Goal: Feedback & Contribution: Submit feedback/report problem

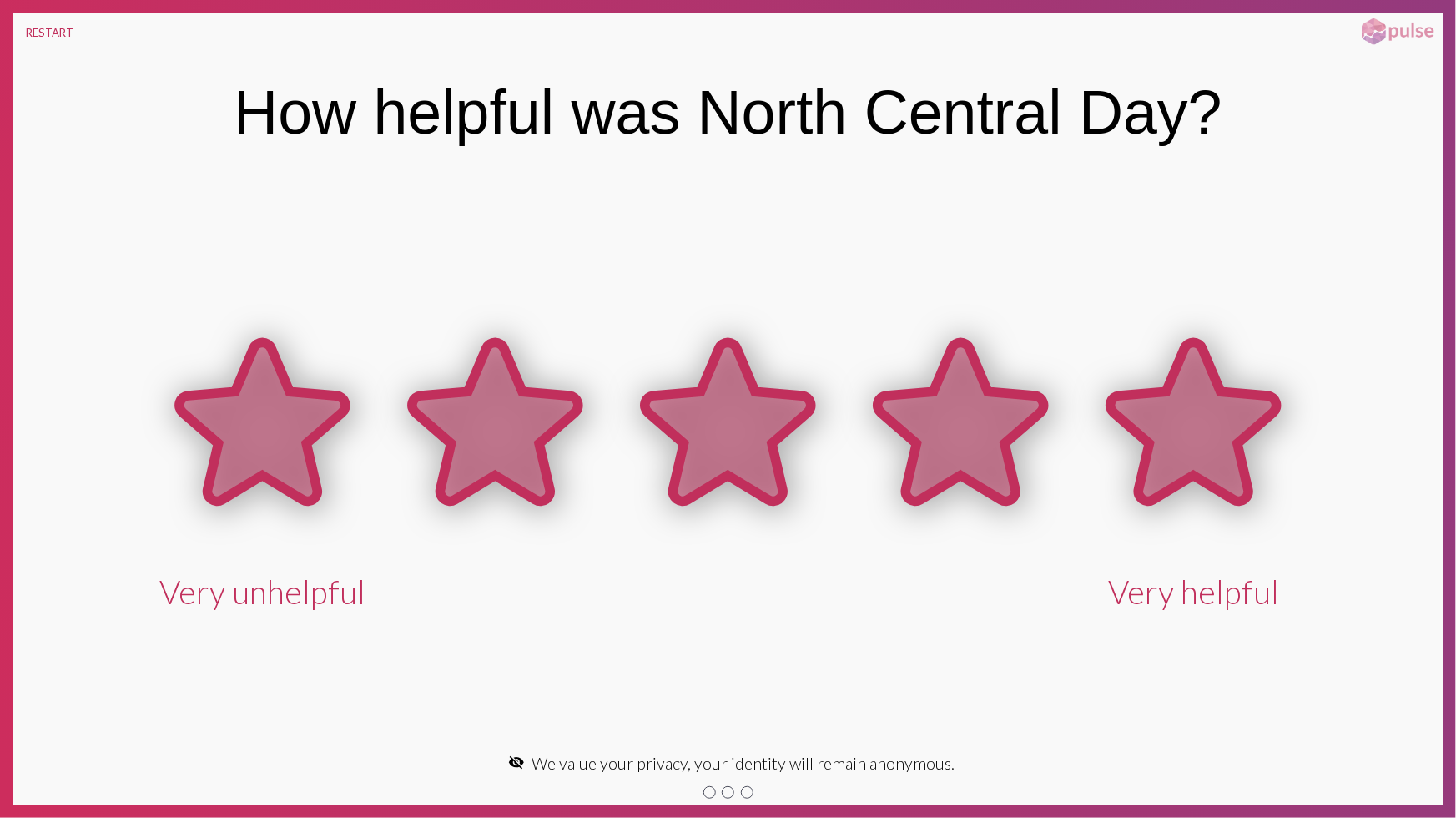
click at [1158, 424] on icon at bounding box center [1193, 421] width 166 height 158
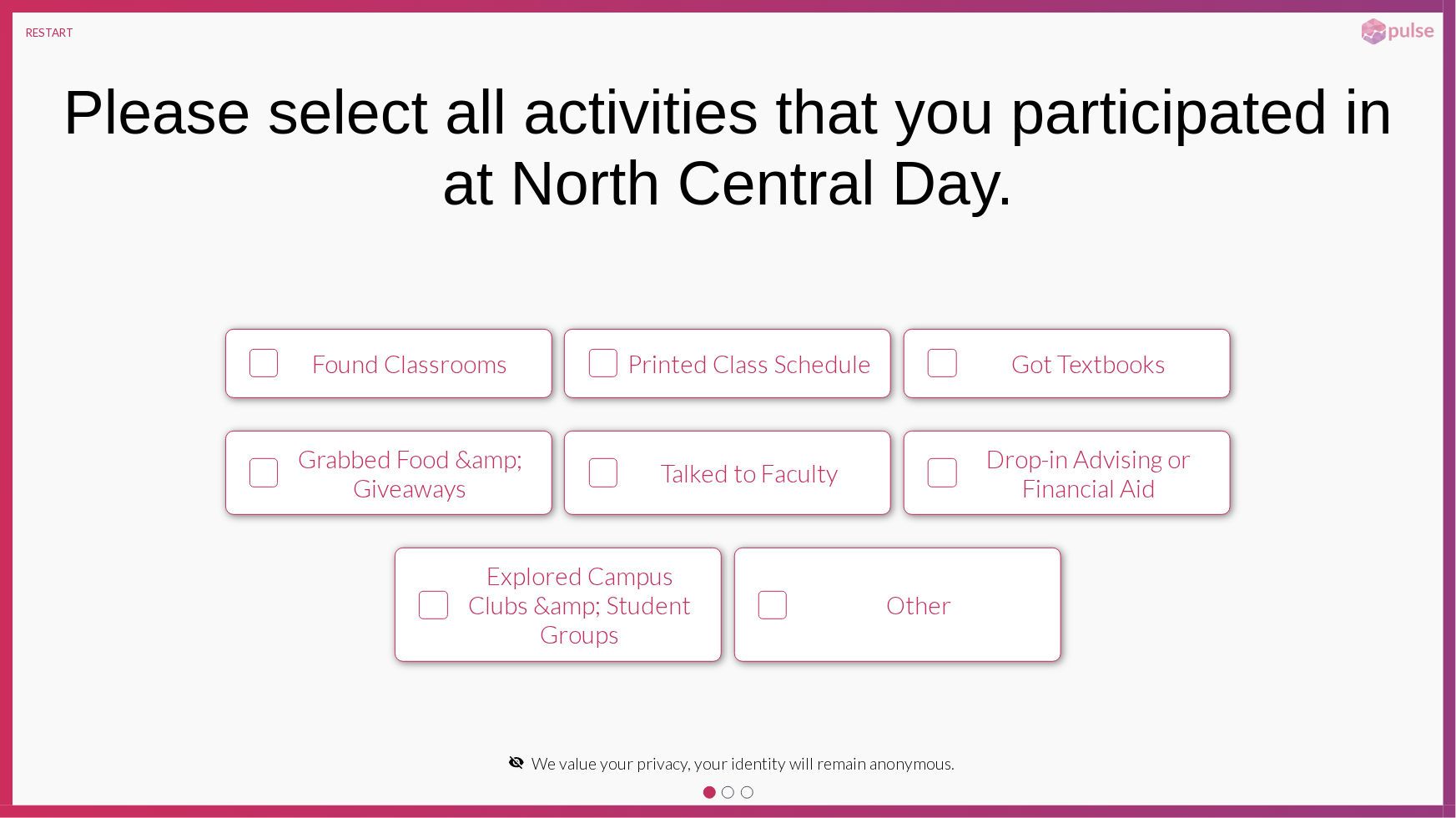
click at [806, 362] on div "Printed Class Schedule" at bounding box center [749, 363] width 249 height 30
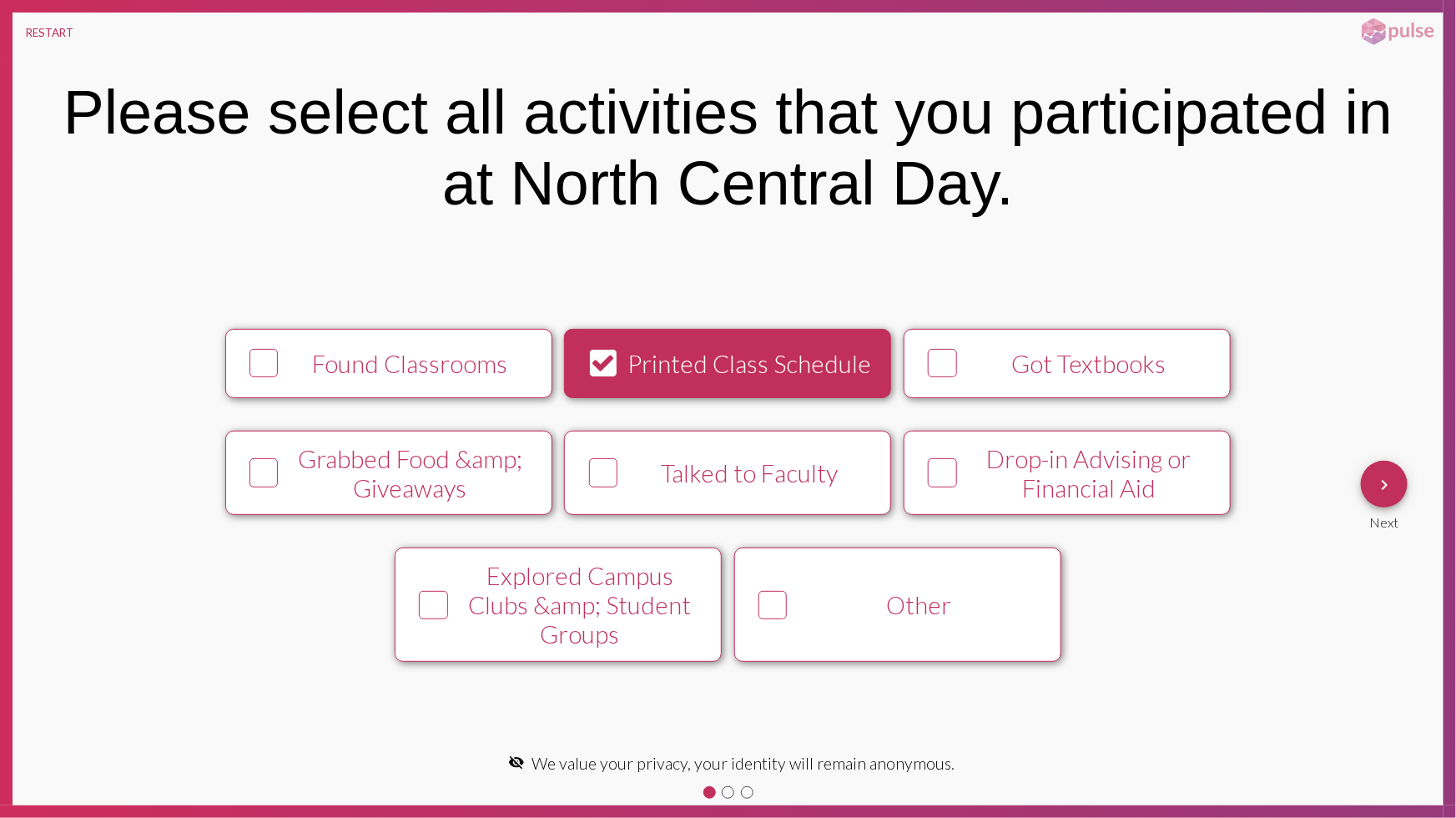
click at [909, 606] on div "Other" at bounding box center [918, 604] width 249 height 30
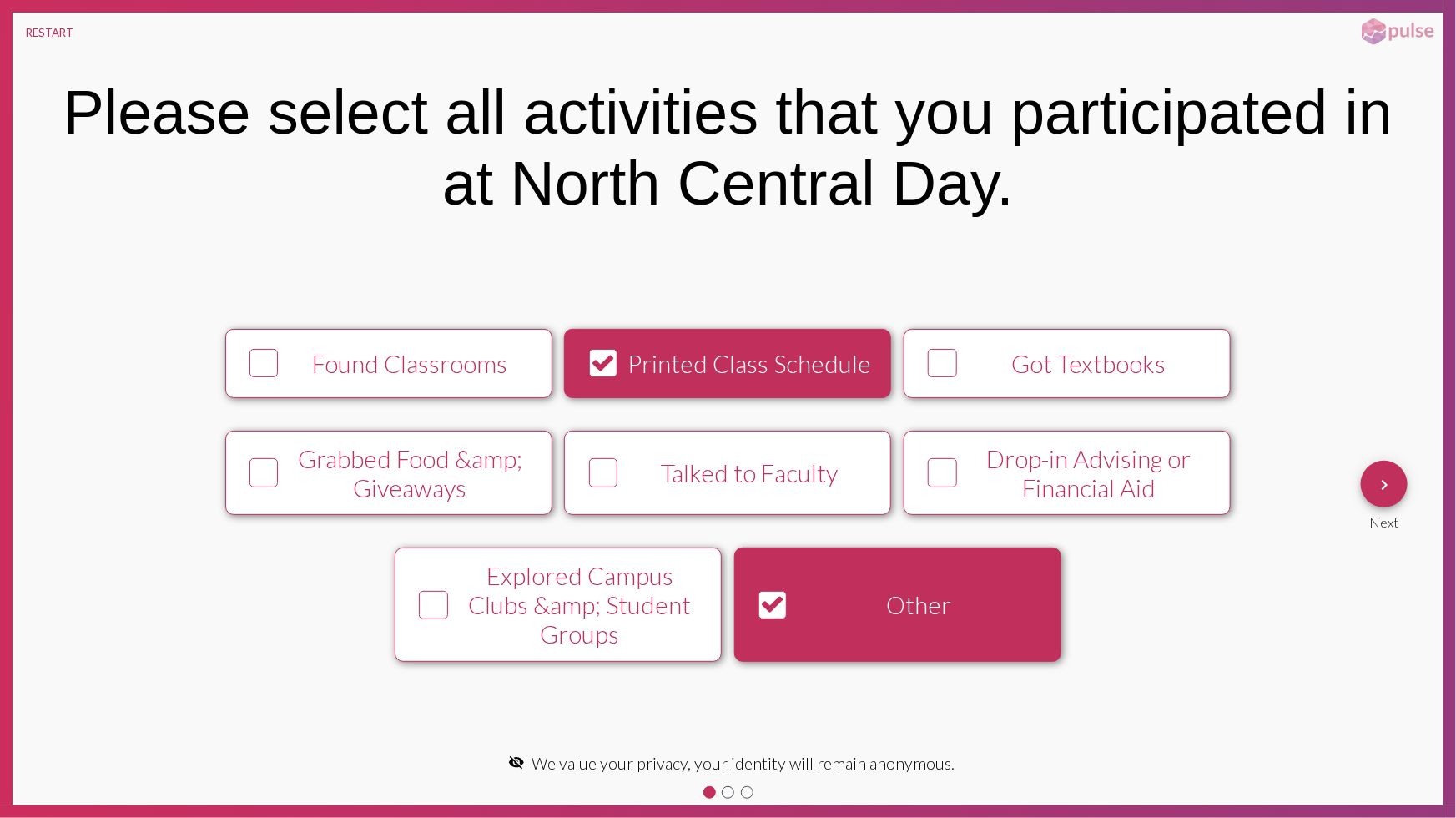
click at [1390, 490] on mat-icon "keyboard_arrow_right" at bounding box center [1384, 484] width 20 height 20
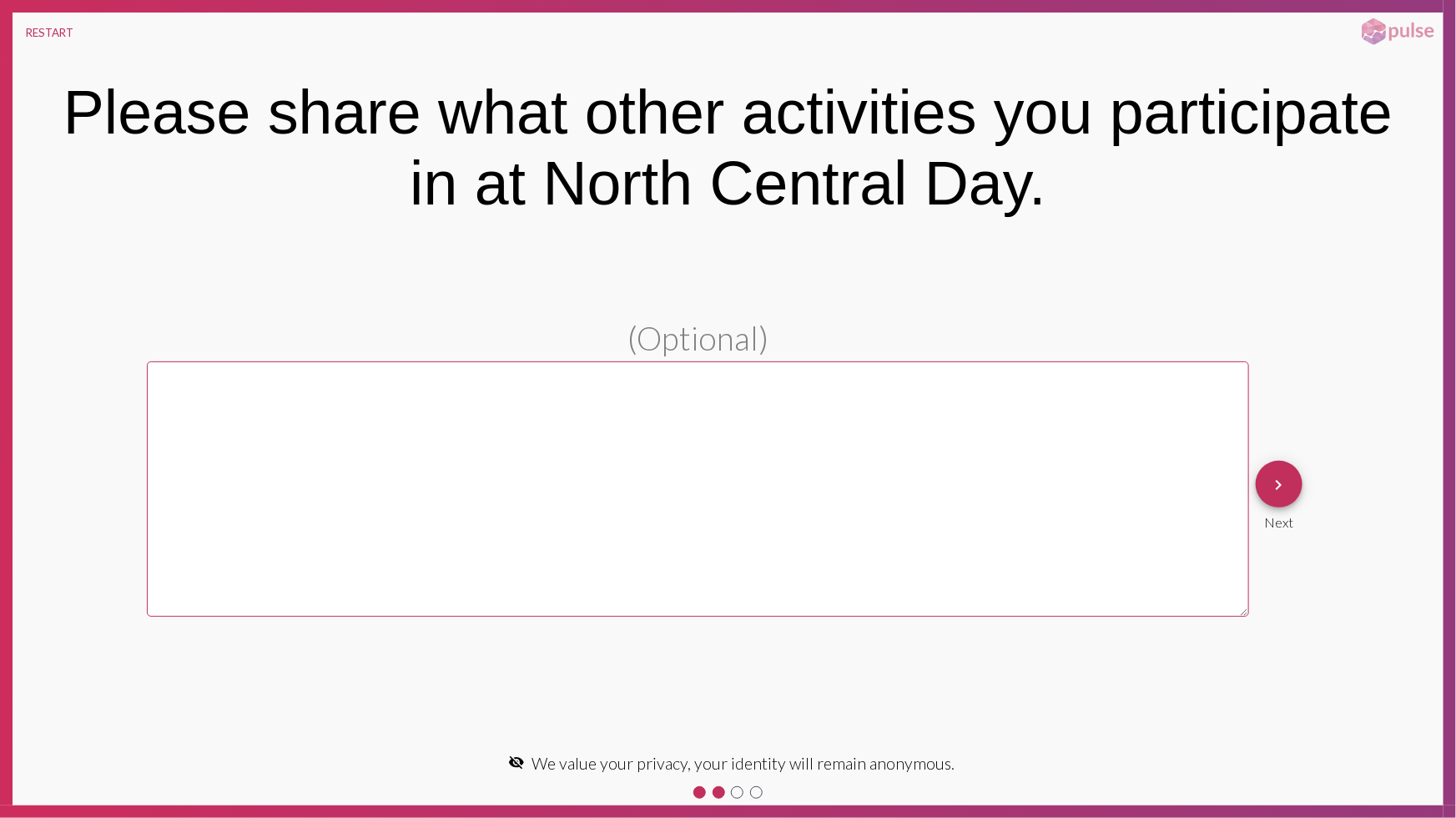
click at [1002, 458] on textarea at bounding box center [698, 488] width 1103 height 255
click at [1167, 454] on textarea at bounding box center [698, 488] width 1103 height 255
click at [1286, 494] on span "keyboard_arrow_right" at bounding box center [1279, 484] width 20 height 47
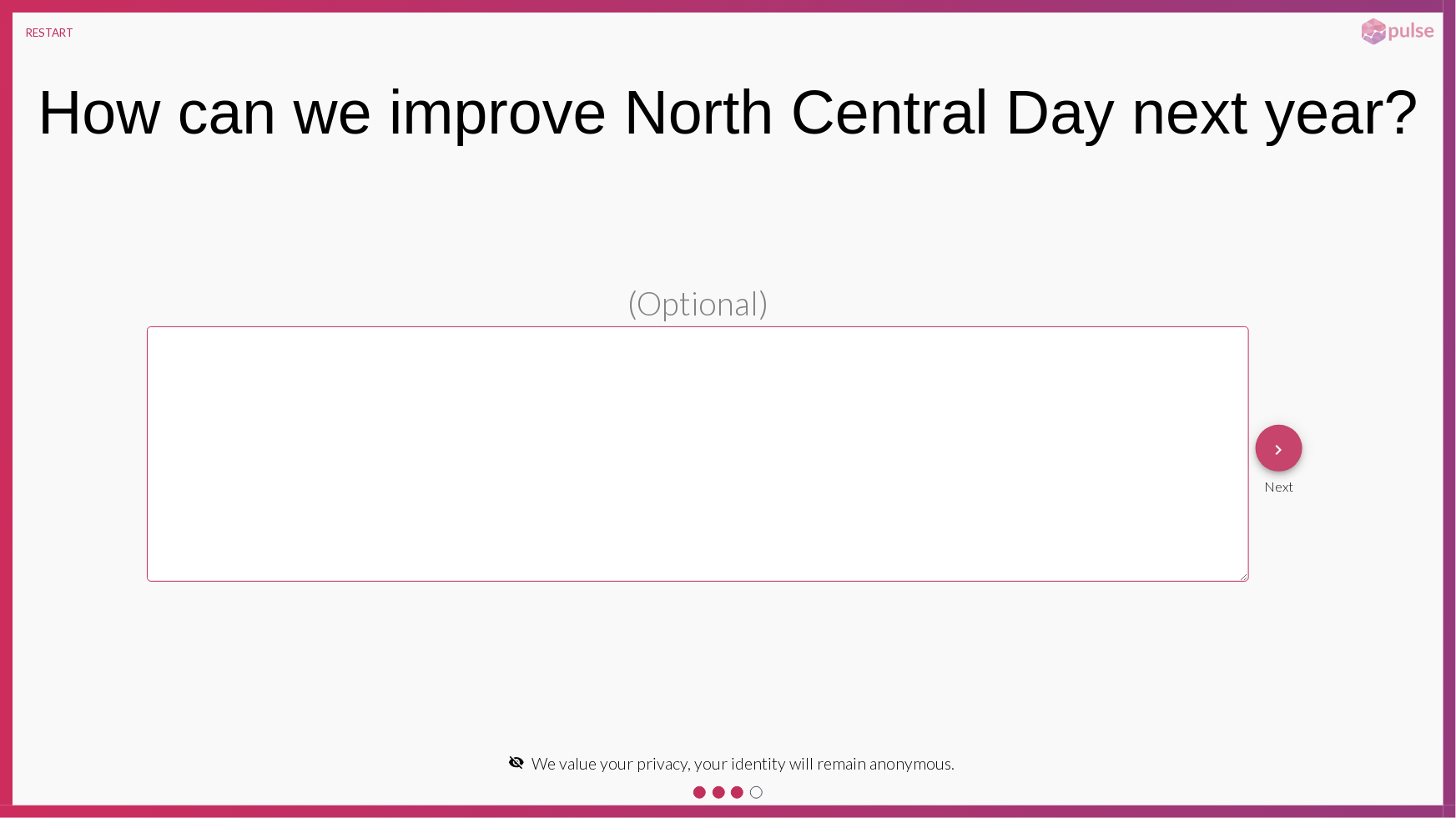
click at [1292, 450] on button "keyboard_arrow_right" at bounding box center [1279, 447] width 46 height 46
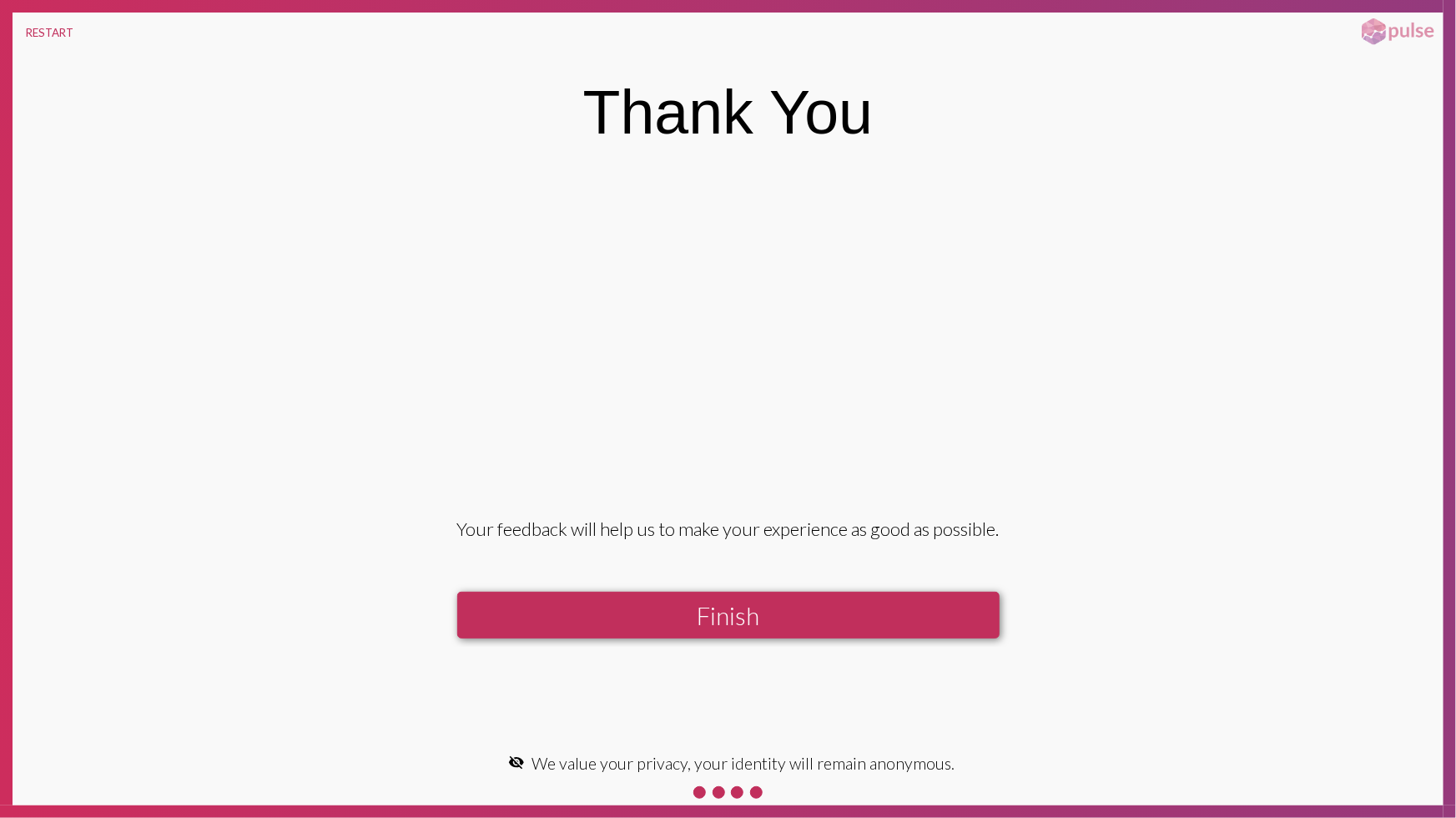
click at [732, 616] on button "Finish" at bounding box center [728, 615] width 542 height 47
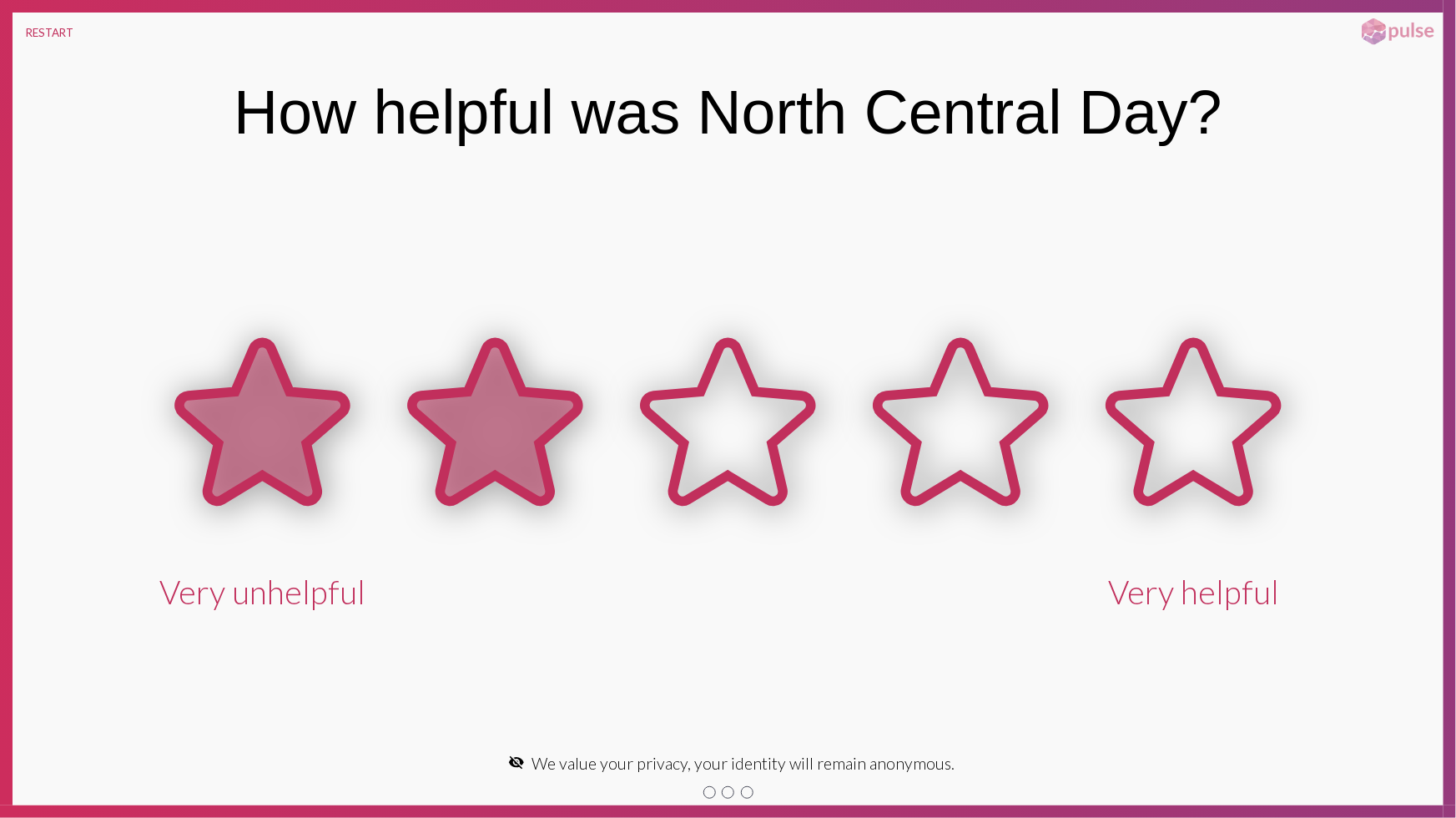
click at [593, 410] on icon at bounding box center [495, 424] width 232 height 232
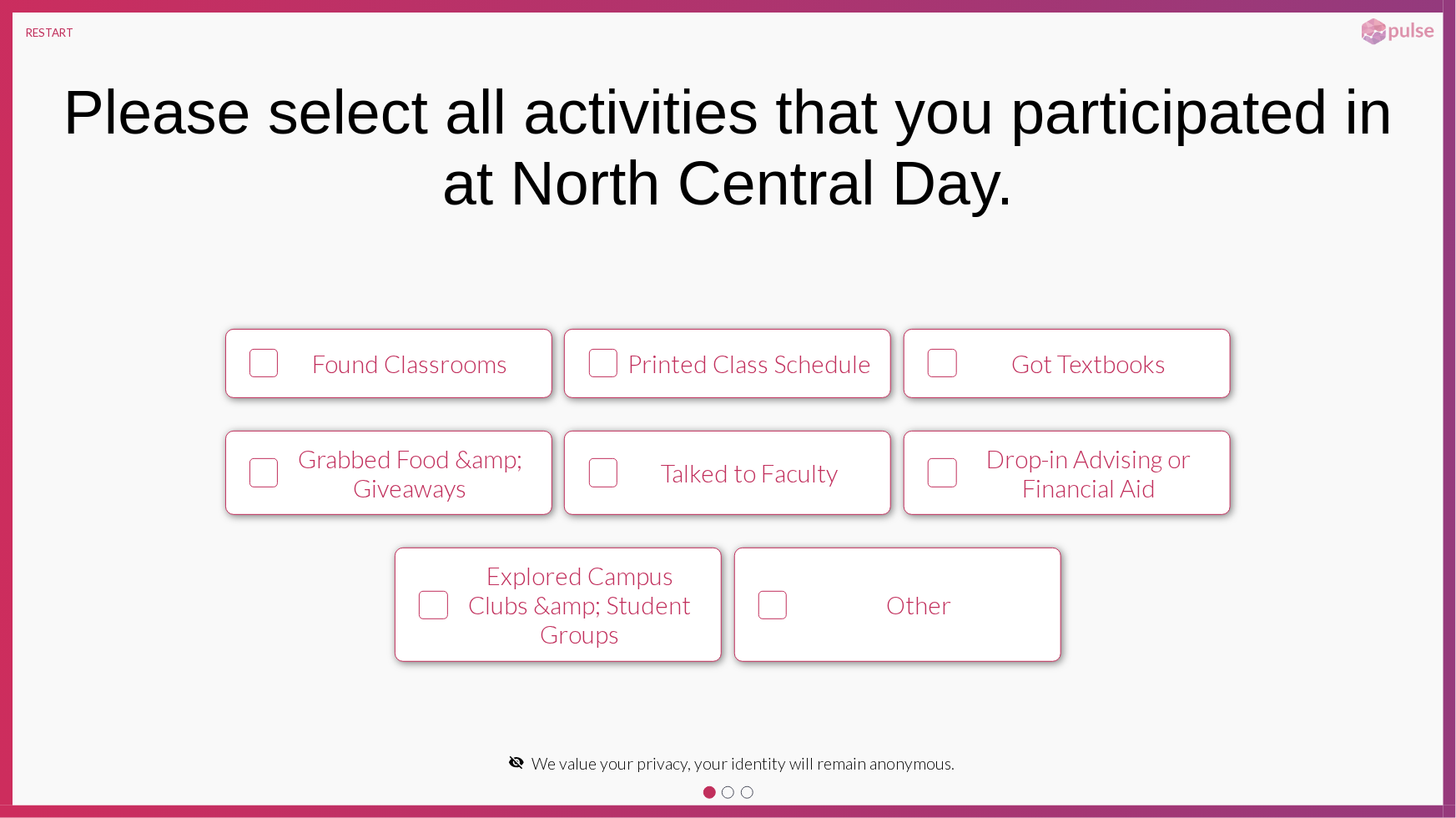
click at [612, 376] on icon at bounding box center [602, 363] width 25 height 26
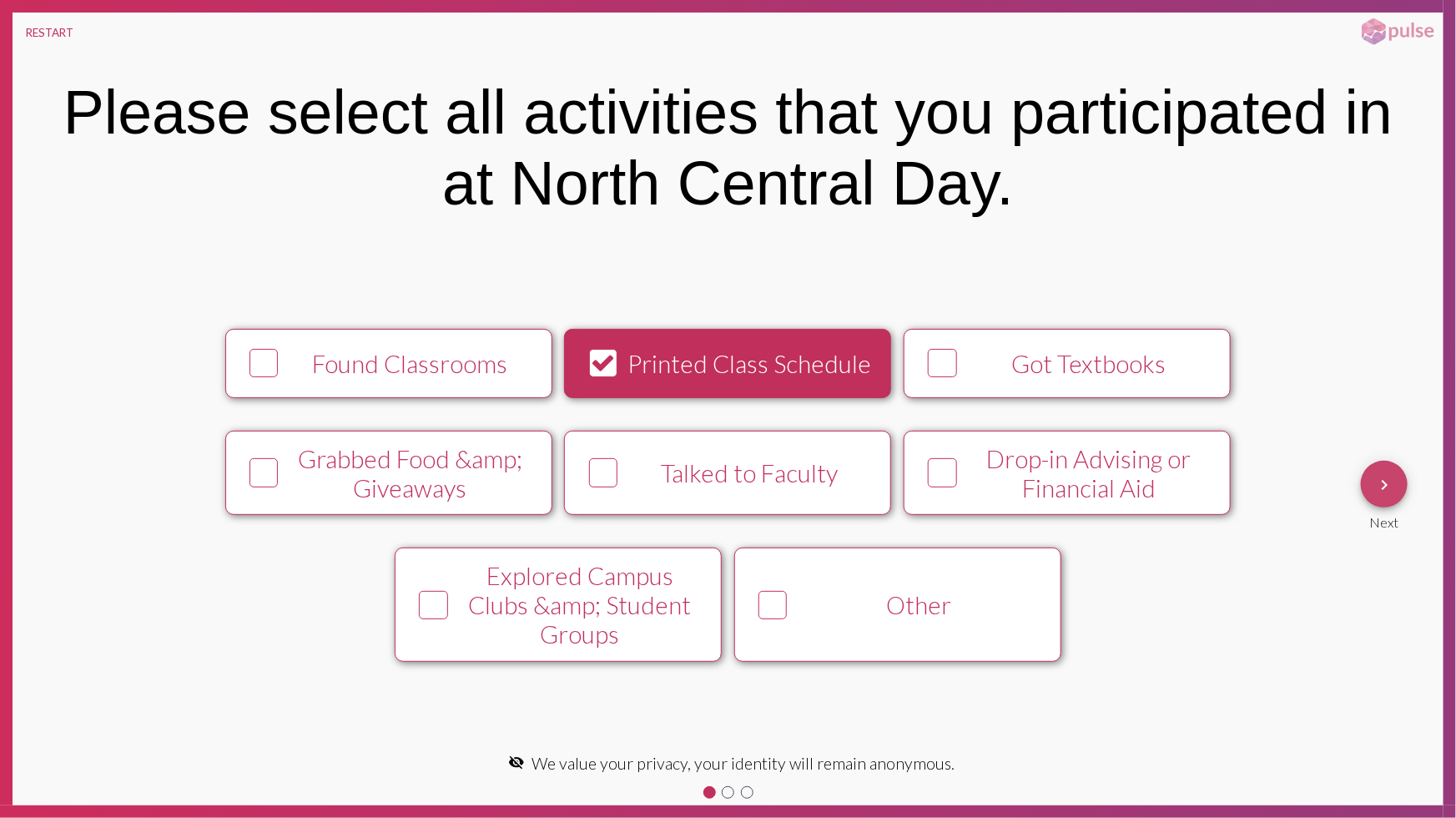
click at [1379, 474] on mat-icon "keyboard_arrow_right" at bounding box center [1384, 484] width 20 height 20
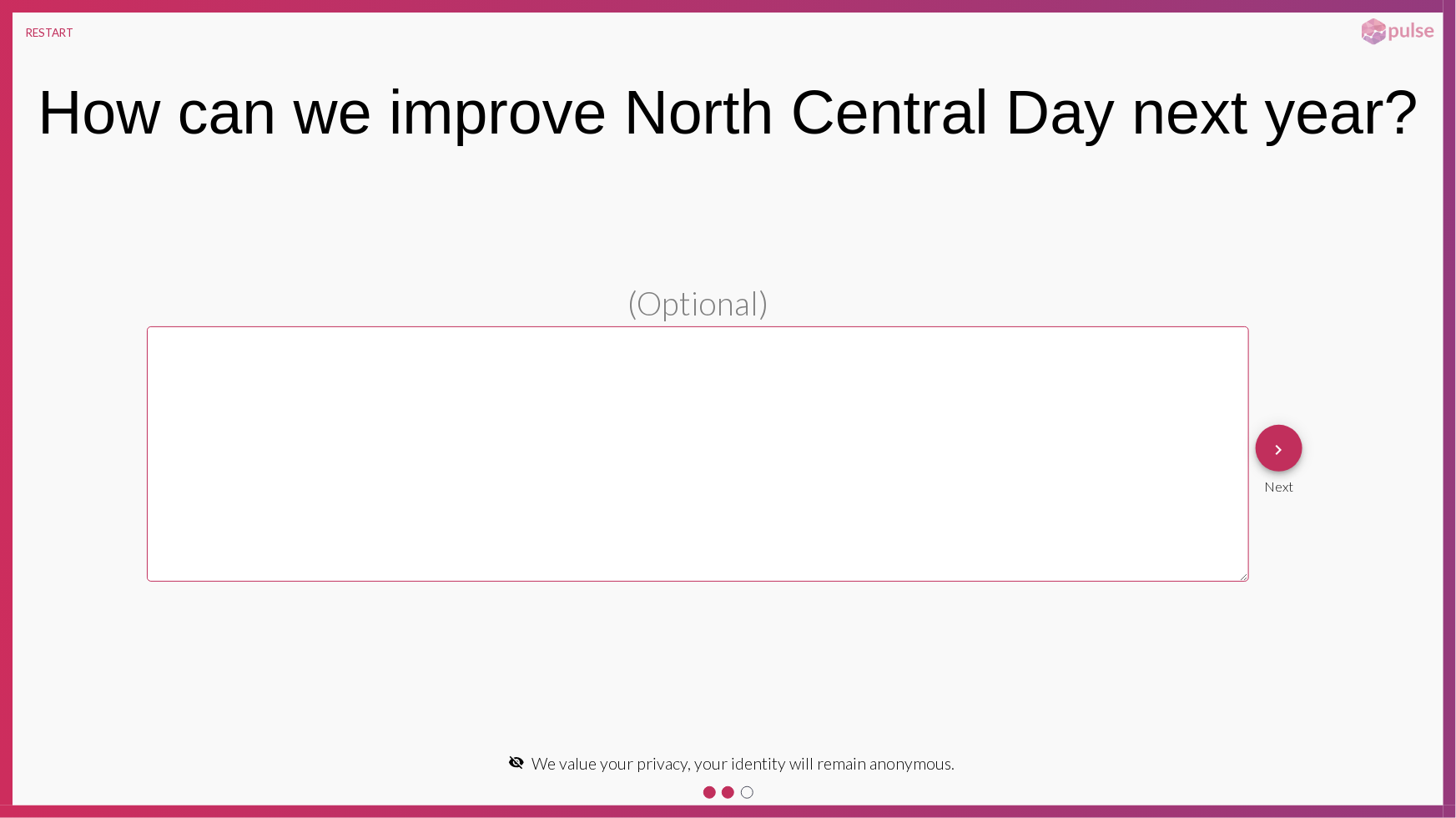
click at [646, 441] on textarea at bounding box center [698, 453] width 1103 height 255
click at [1249, 449] on div "keyboard_arrow_right Next" at bounding box center [1279, 460] width 60 height 83
click at [1268, 447] on button "keyboard_arrow_right" at bounding box center [1279, 447] width 46 height 46
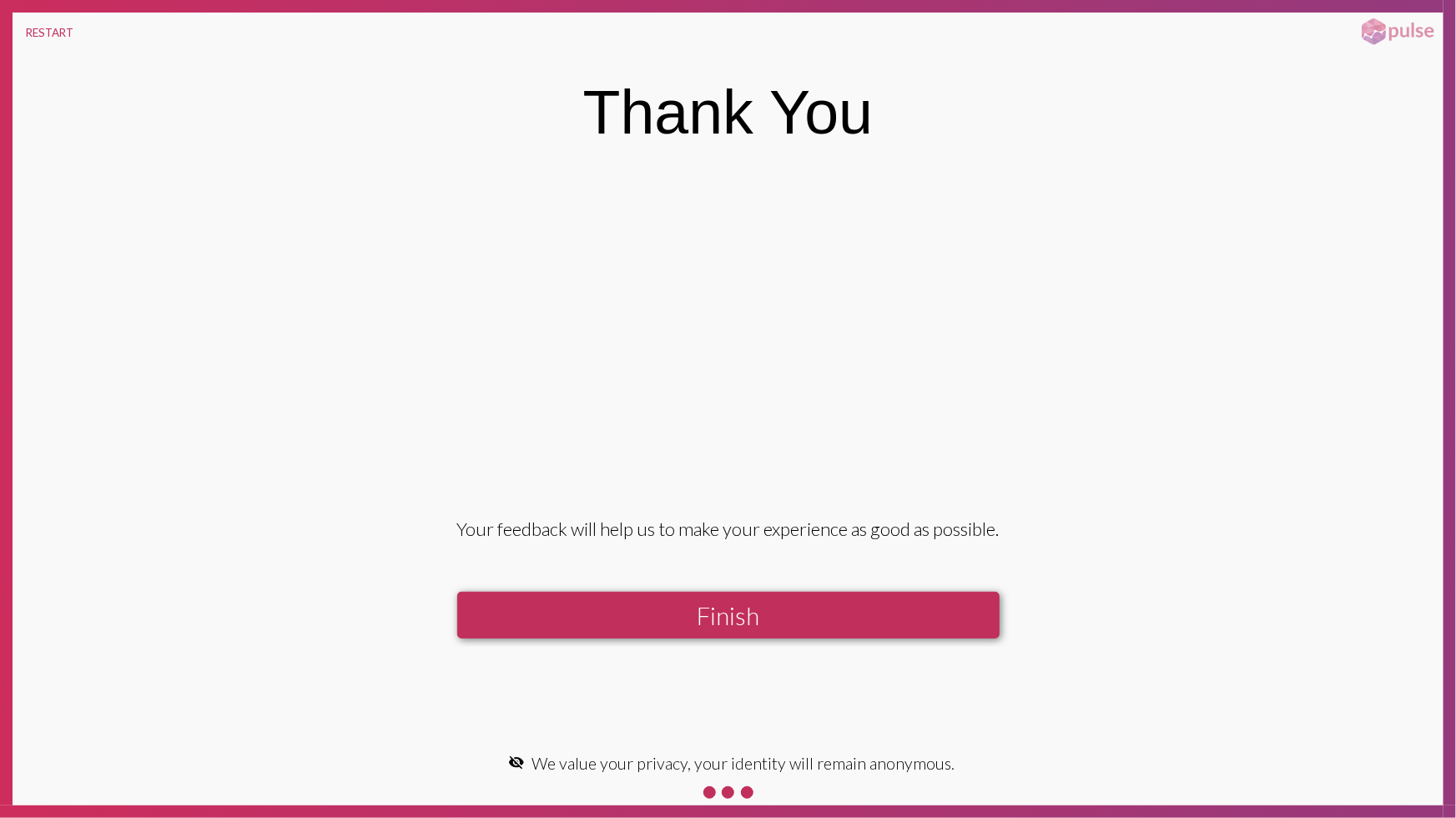
click at [831, 610] on button "Finish" at bounding box center [728, 615] width 542 height 47
